Goal: Information Seeking & Learning: Learn about a topic

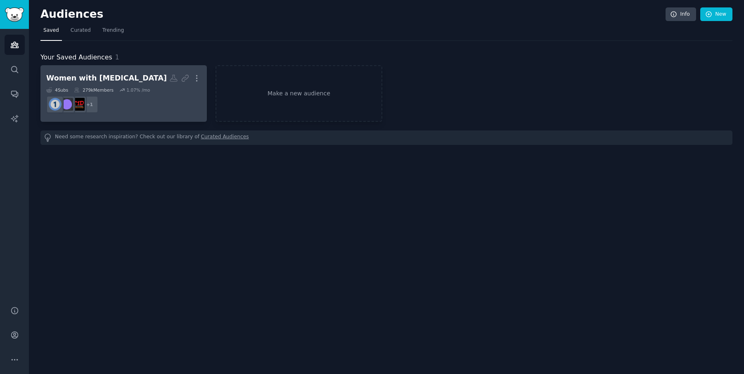
click at [138, 101] on dd "+ 1" at bounding box center [123, 104] width 155 height 23
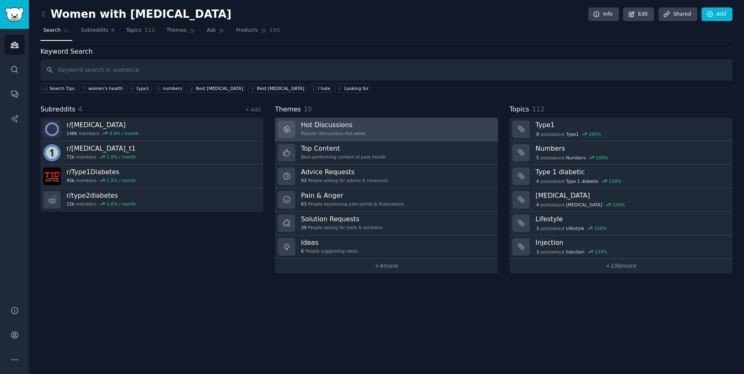
click at [368, 126] on link "Hot Discussions Popular discussions this week" at bounding box center [386, 130] width 223 height 24
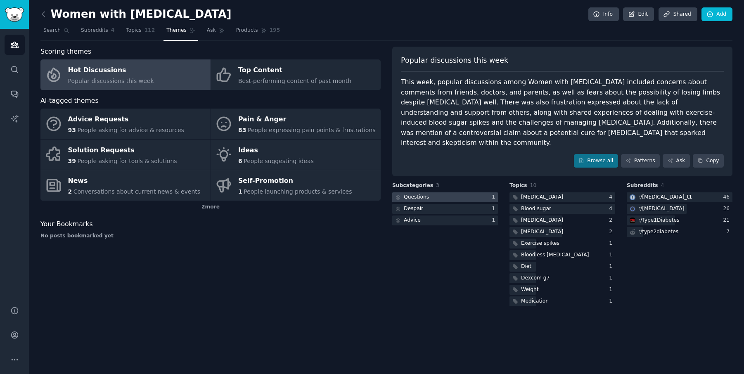
click at [454, 192] on div at bounding box center [445, 197] width 106 height 10
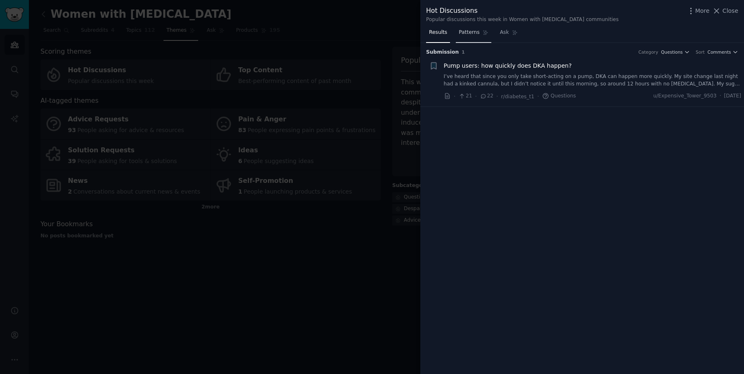
click at [467, 35] on span "Patterns" at bounding box center [469, 32] width 21 height 7
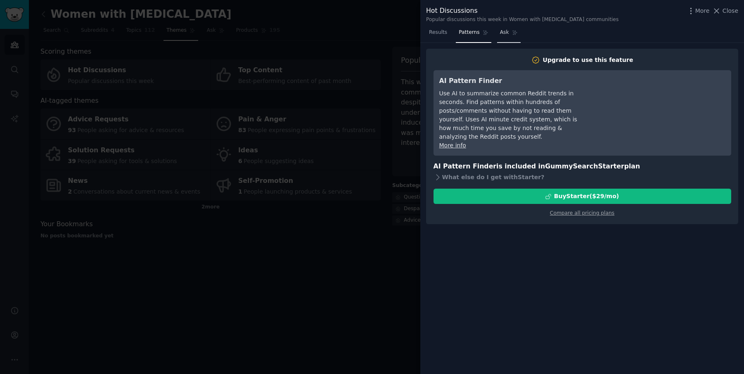
click at [508, 36] on span "Ask" at bounding box center [504, 32] width 9 height 7
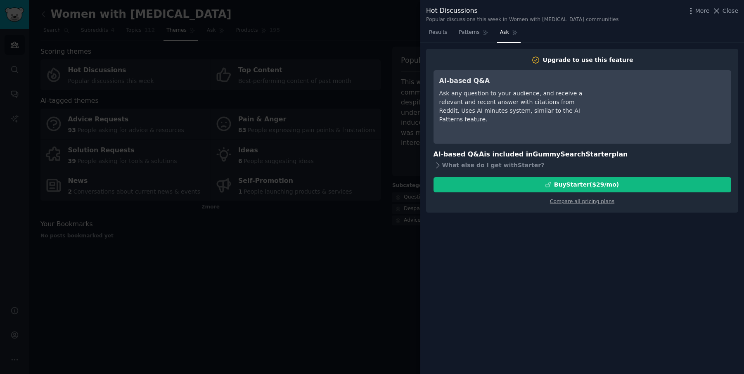
click at [393, 35] on div at bounding box center [372, 187] width 744 height 374
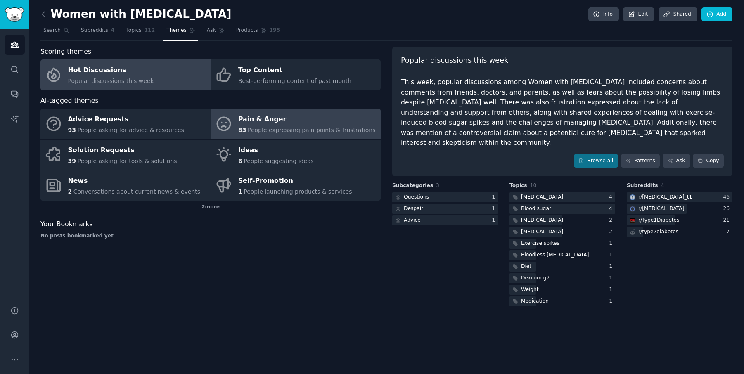
click at [321, 122] on div "Pain & Anger" at bounding box center [306, 119] width 137 height 13
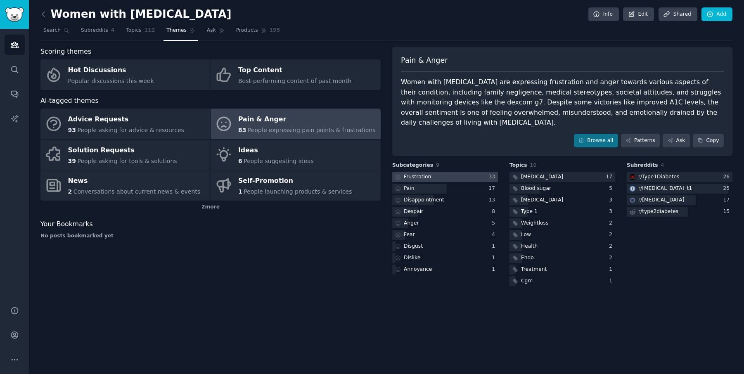
click at [447, 172] on div at bounding box center [445, 177] width 106 height 10
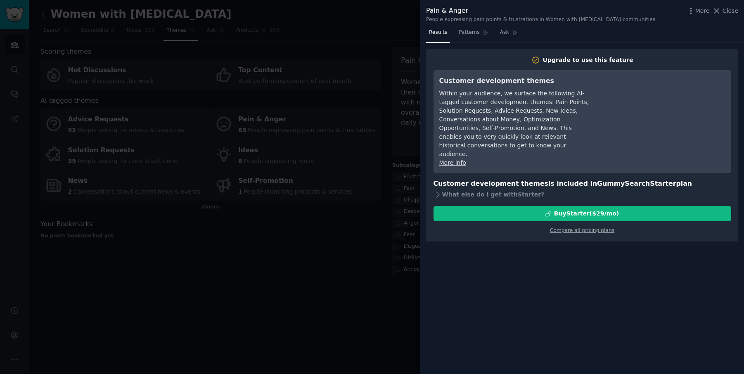
click at [391, 48] on div at bounding box center [372, 187] width 744 height 374
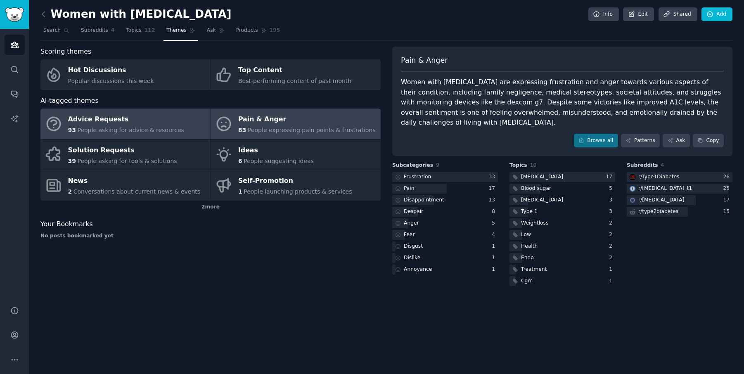
click at [121, 124] on div "Advice Requests" at bounding box center [126, 119] width 116 height 13
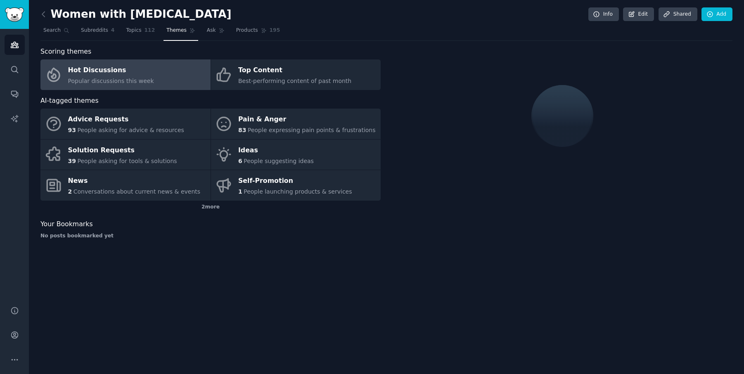
click at [130, 15] on h2 "Women with [MEDICAL_DATA]" at bounding box center [135, 14] width 191 height 13
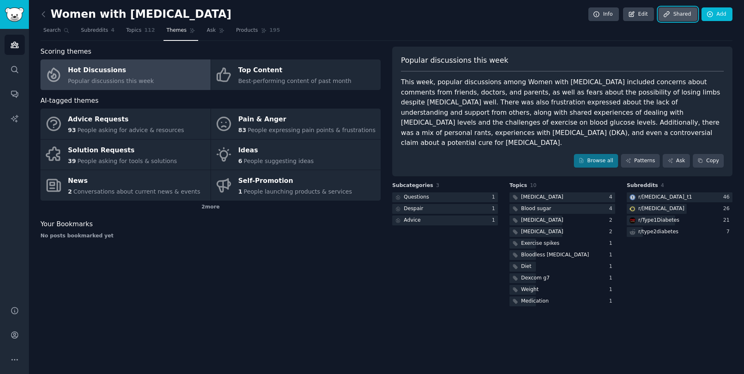
click at [680, 12] on link "Share d" at bounding box center [678, 14] width 39 height 14
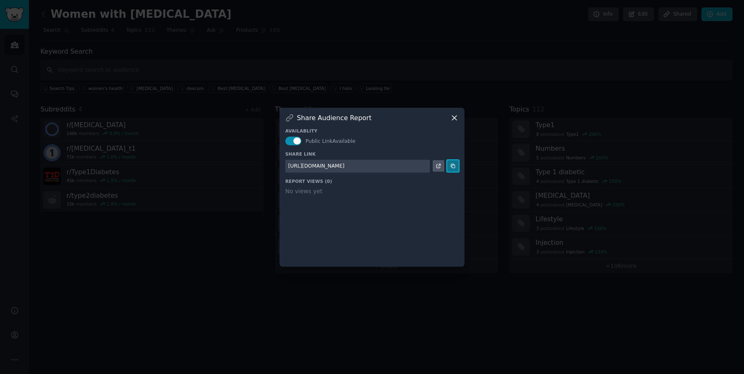
click at [455, 164] on icon at bounding box center [453, 166] width 6 height 6
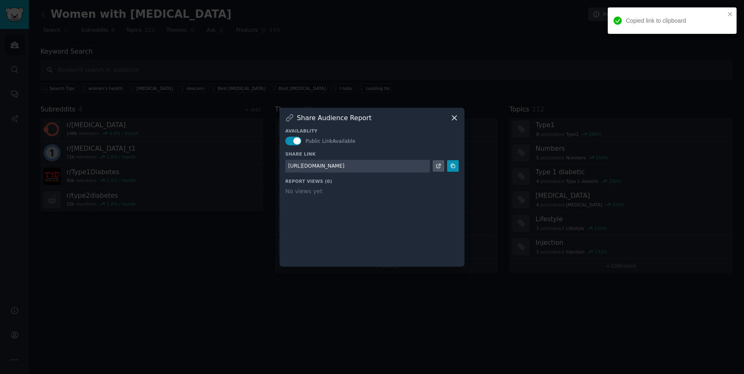
click at [175, 236] on div at bounding box center [372, 187] width 744 height 374
